Goal: Transaction & Acquisition: Purchase product/service

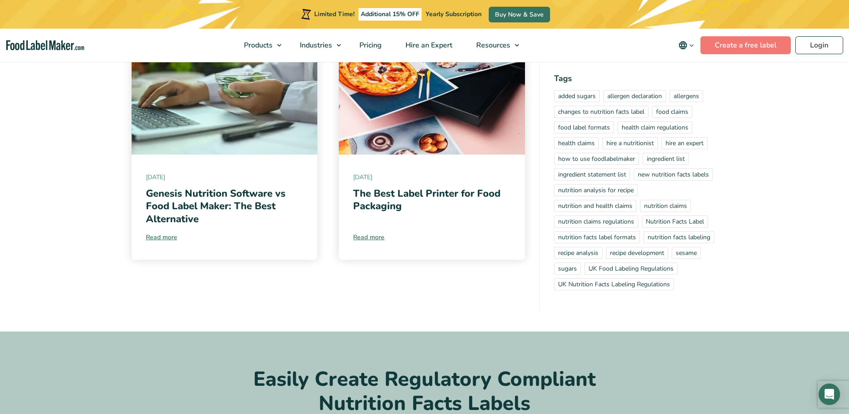
scroll to position [3790, 0]
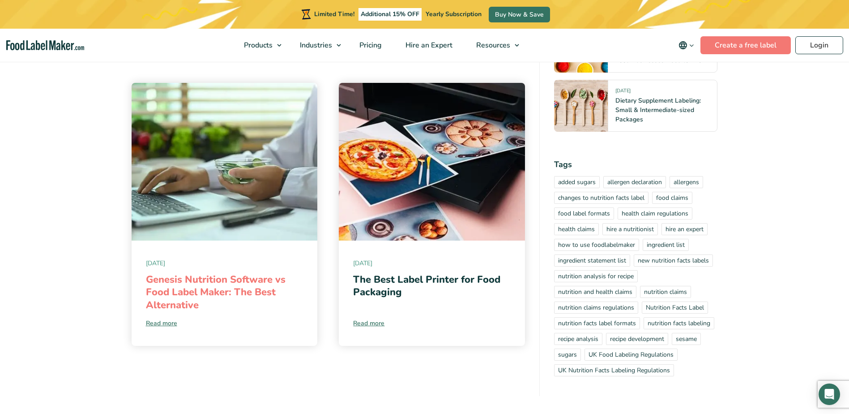
click at [175, 273] on link "Genesis Nutrition Software vs Food Label Maker: The Best Alternative" at bounding box center [216, 292] width 140 height 39
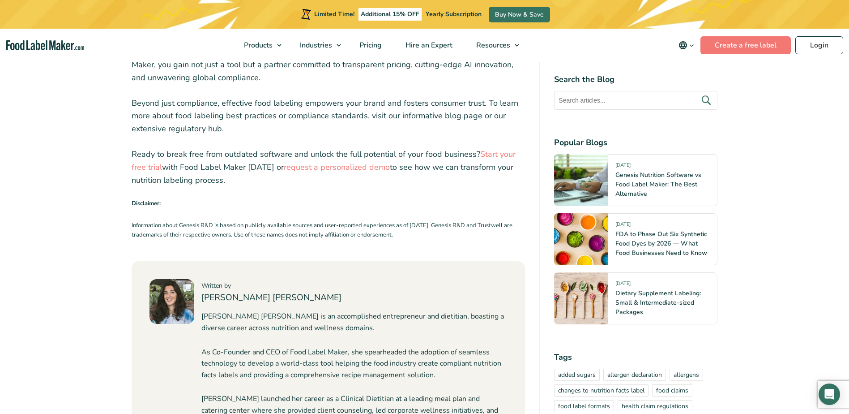
scroll to position [3207, 0]
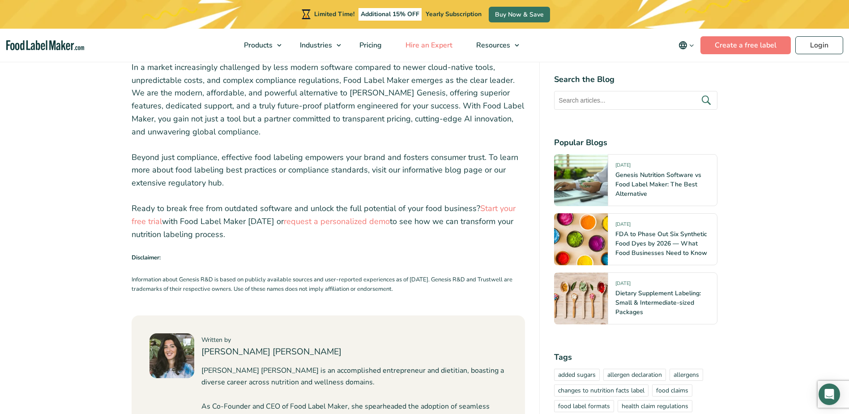
click at [433, 45] on span "Hire an Expert" at bounding box center [428, 45] width 51 height 10
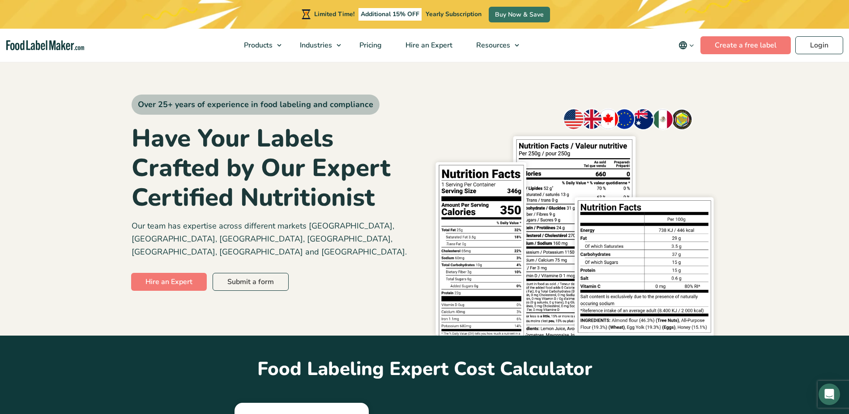
scroll to position [322, 0]
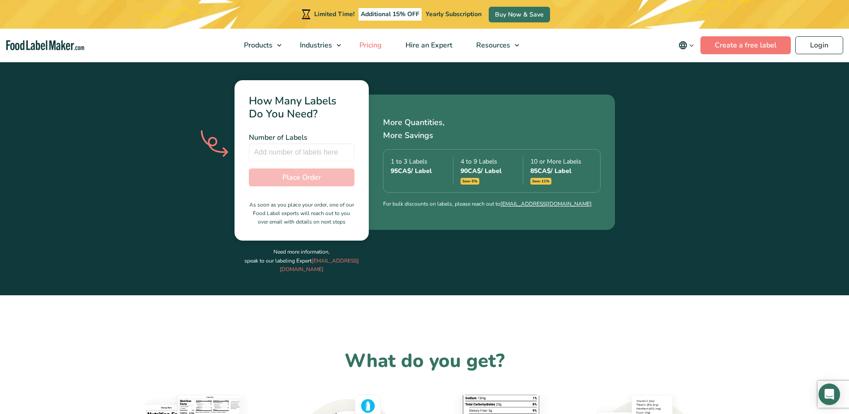
click at [365, 47] on span "Pricing" at bounding box center [370, 45] width 26 height 10
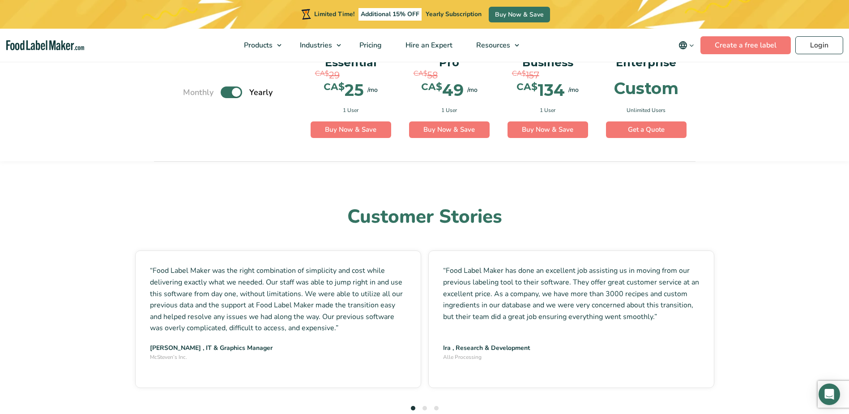
scroll to position [2261, 0]
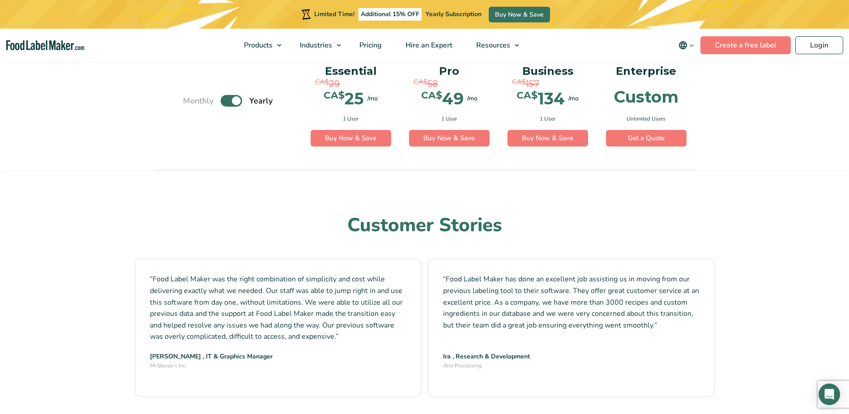
click at [833, 274] on section "Customer Stories “Food Label Maker has done an excellent job assisting us in mo…" at bounding box center [424, 306] width 849 height 187
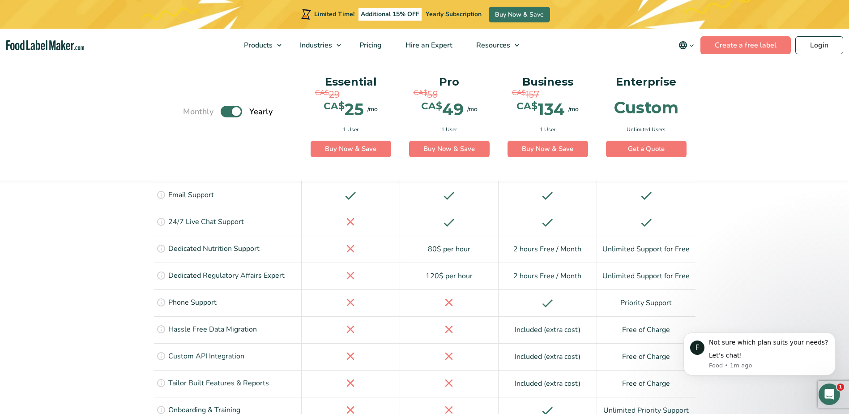
scroll to position [3197, 0]
